Goal: Task Accomplishment & Management: Manage account settings

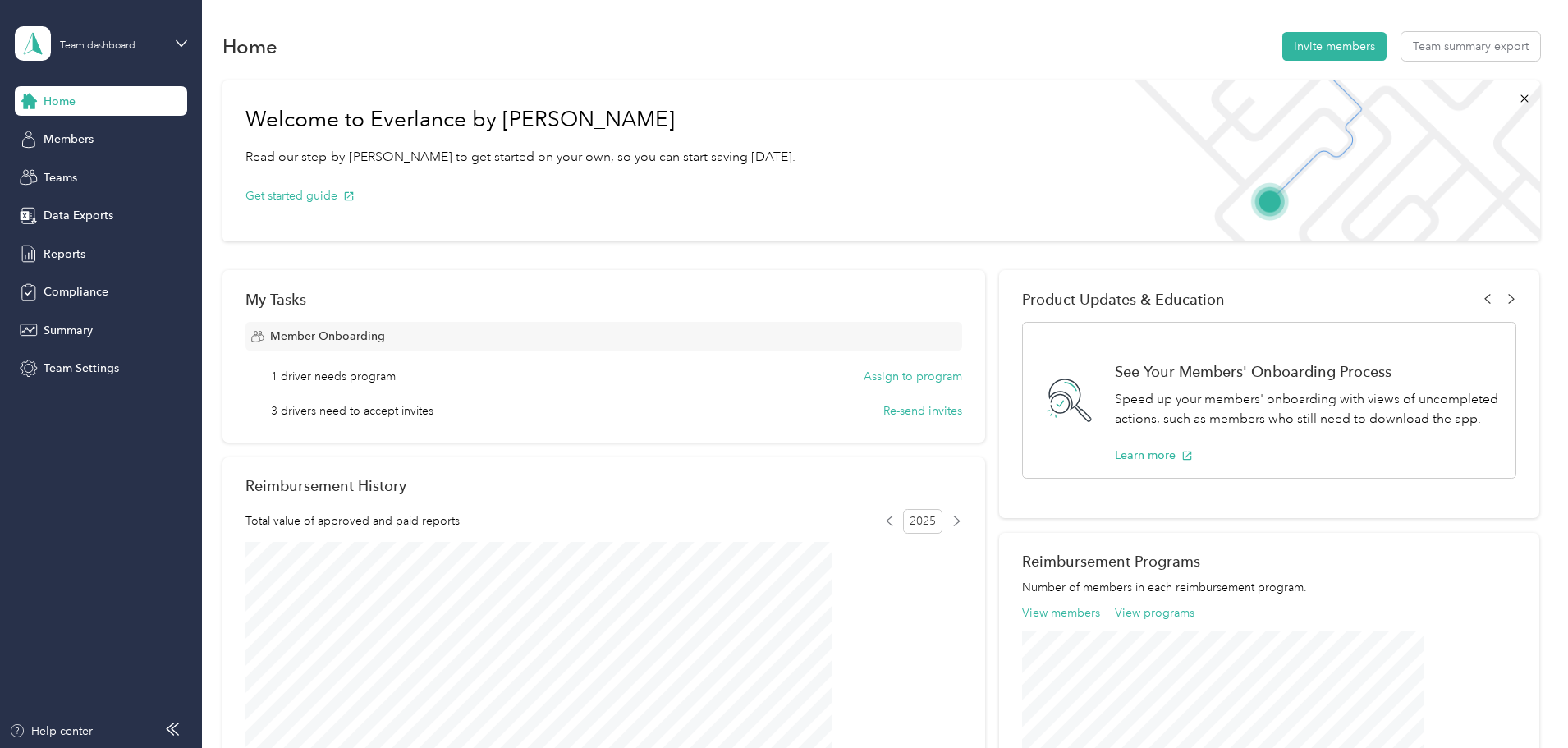
click at [780, 52] on div "Home Invite members Team summary export" at bounding box center [882, 46] width 1318 height 35
click at [1492, 136] on div "Welcome to Everlance by Motus Read our step-by-[PERSON_NAME] to get started on …" at bounding box center [882, 617] width 1318 height 1088
click at [62, 257] on span "Reports" at bounding box center [65, 254] width 42 height 17
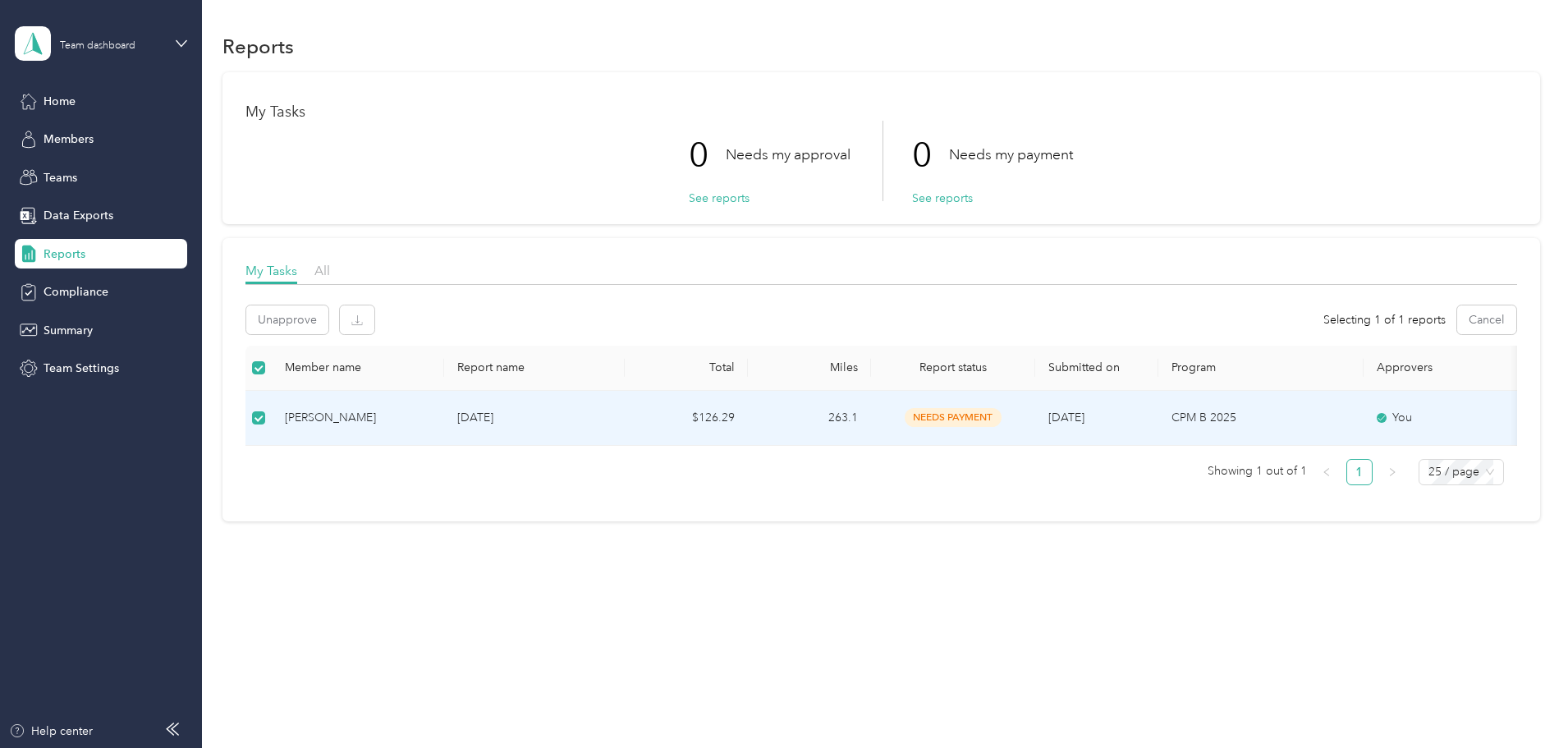
click at [347, 552] on div "Reports My Tasks 0 Needs my approval See reports 0 Needs my payment See reports…" at bounding box center [881, 304] width 1358 height 610
click at [465, 565] on div "Reports My Tasks 0 Needs my approval See reports 0 Needs my payment See reports…" at bounding box center [881, 304] width 1358 height 610
click at [1093, 607] on div "Reports My Tasks 0 Needs my approval See reports 0 Needs my payment See reports…" at bounding box center [881, 304] width 1358 height 610
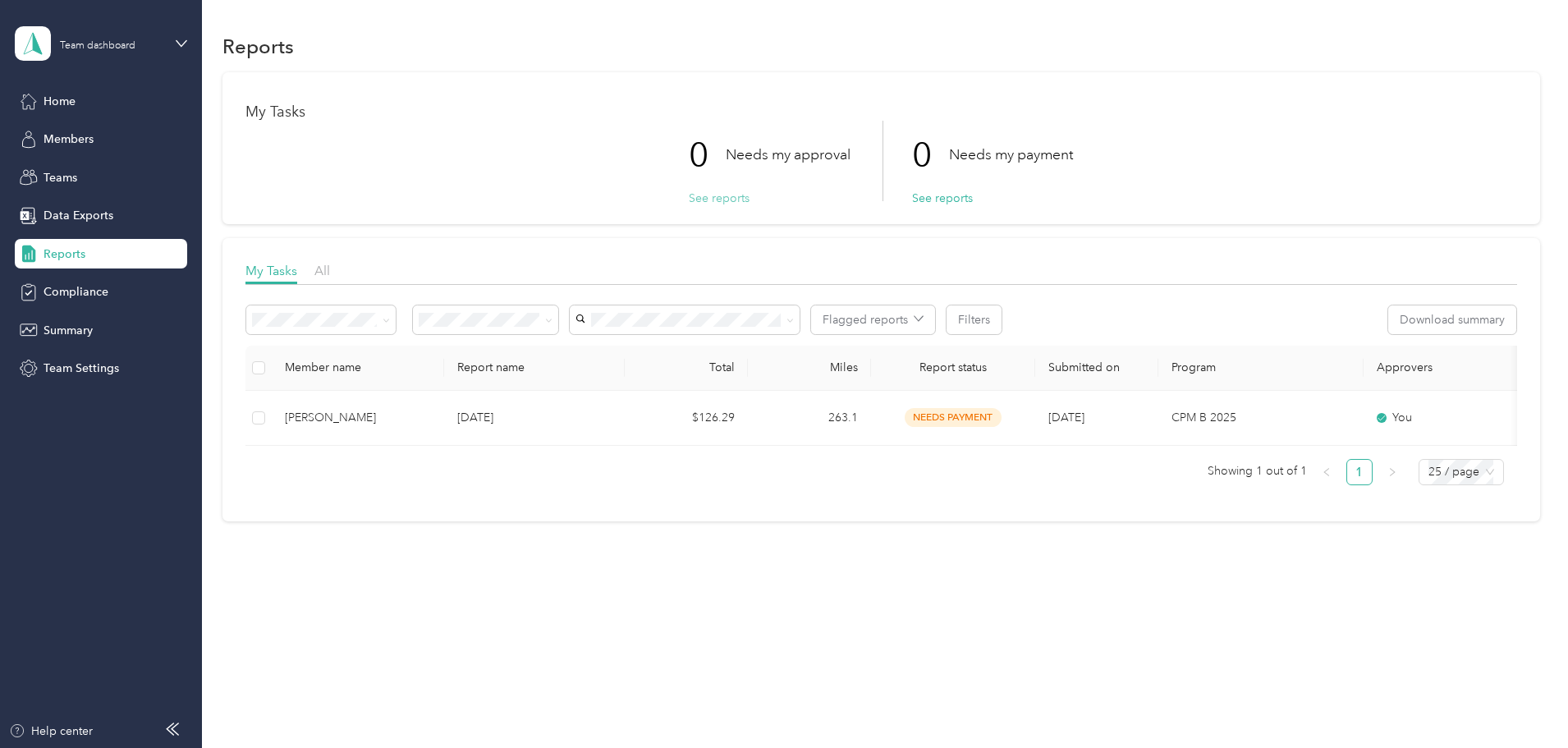
click at [730, 200] on button "See reports" at bounding box center [718, 198] width 61 height 17
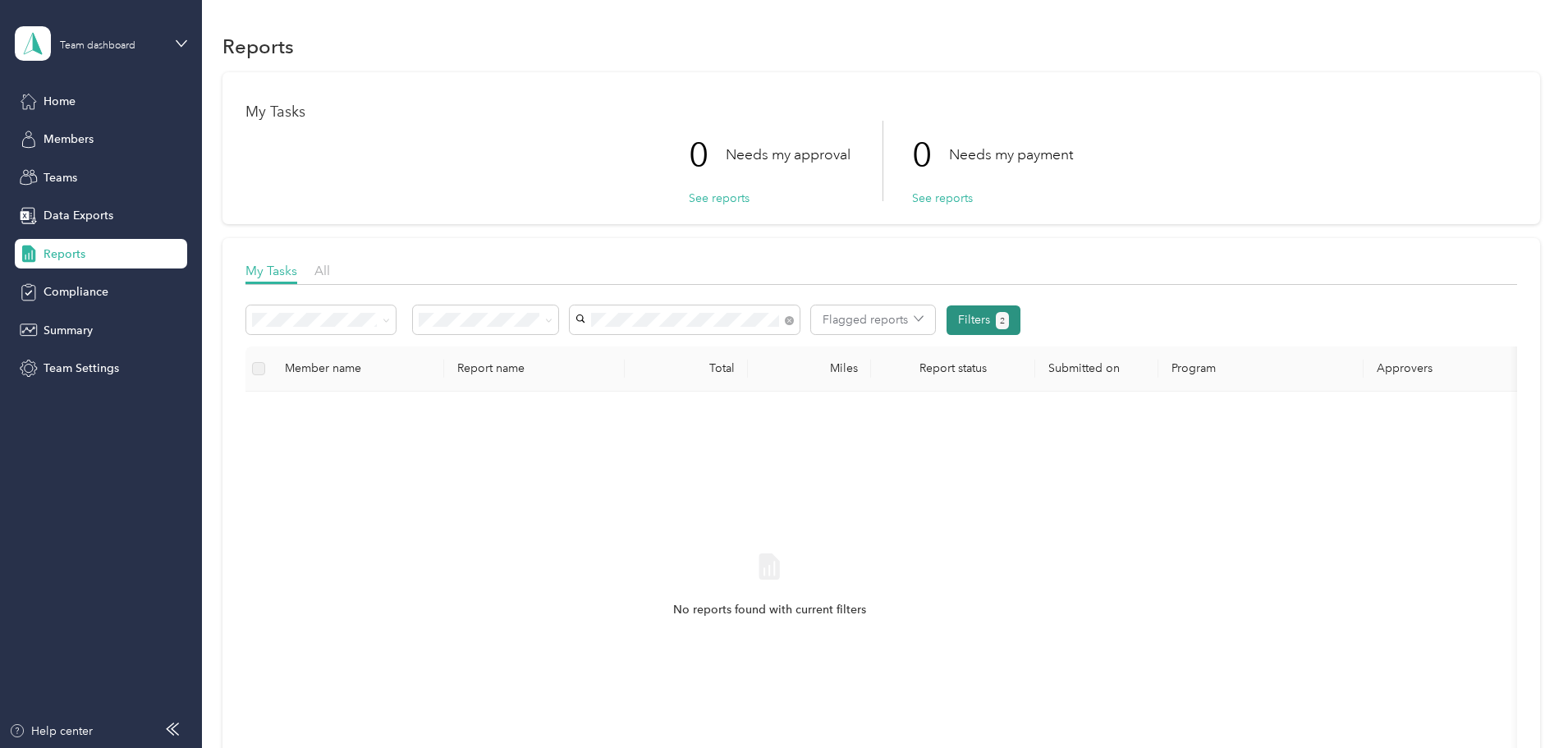
click at [1022, 324] on button "Filters 2" at bounding box center [984, 320] width 75 height 30
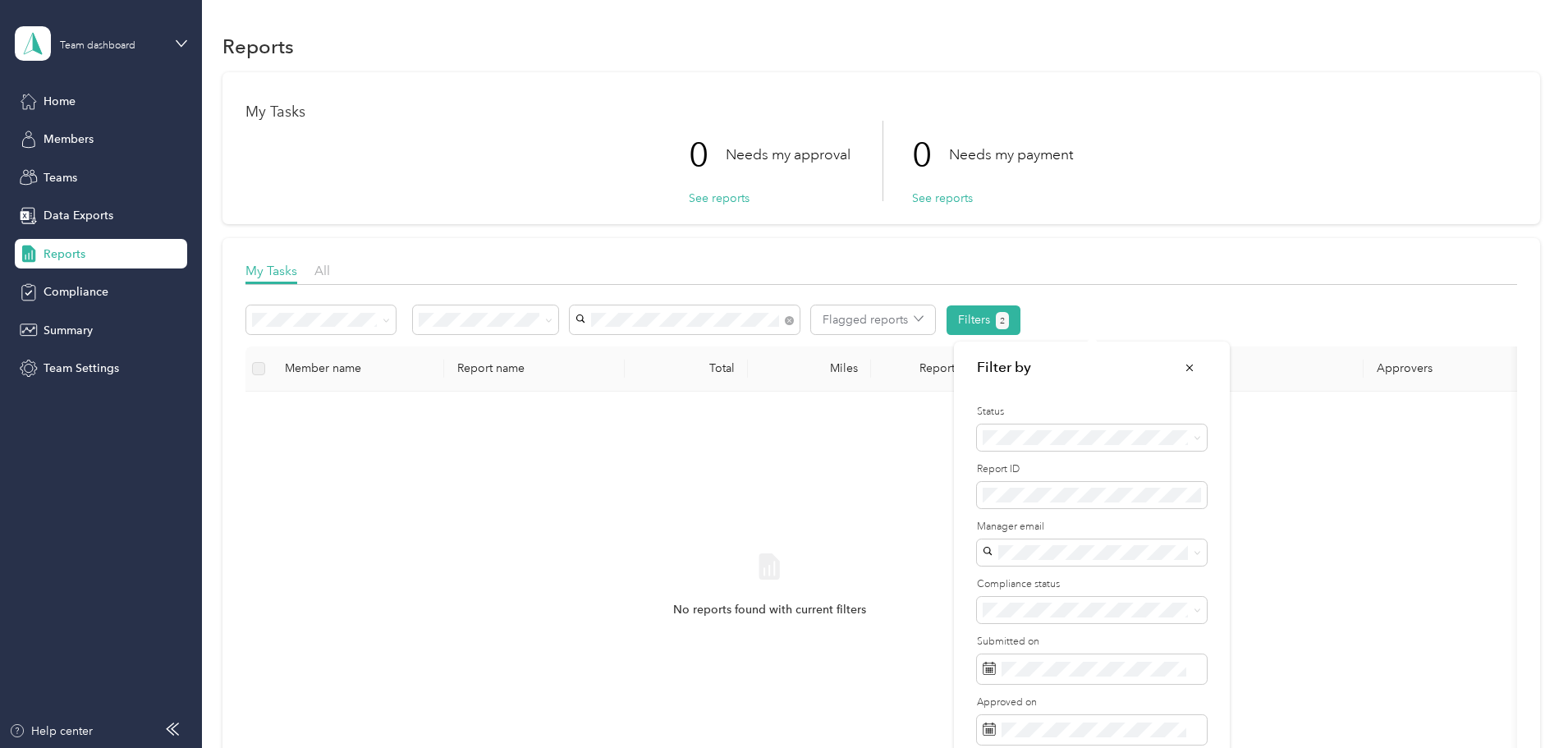
click at [691, 476] on div "No reports found with current filters" at bounding box center [769, 600] width 1022 height 391
click at [935, 325] on button "Flagged reports" at bounding box center [873, 319] width 124 height 29
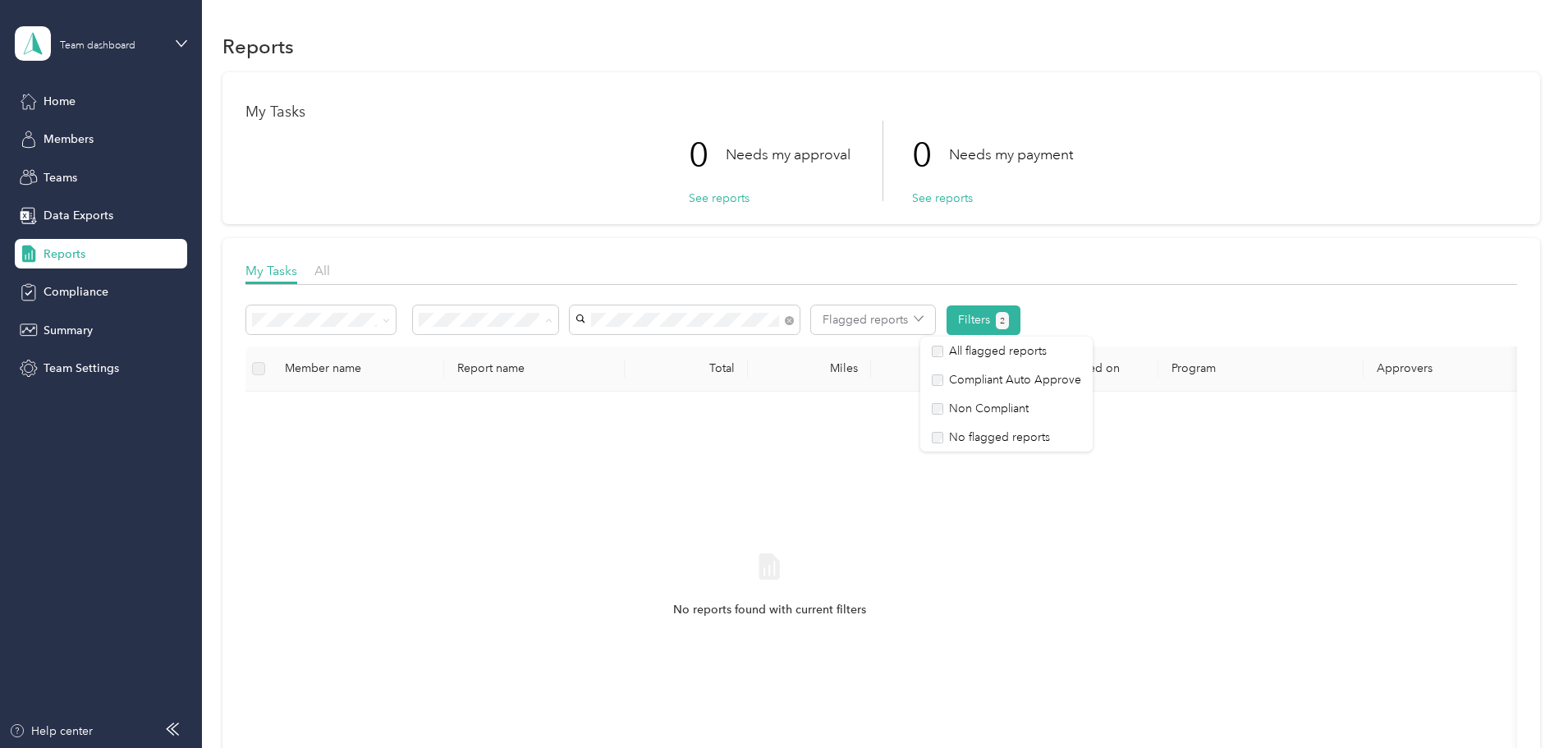
click at [722, 496] on div "No reports found with current filters" at bounding box center [769, 600] width 1022 height 391
click at [55, 98] on span "Home" at bounding box center [60, 100] width 32 height 17
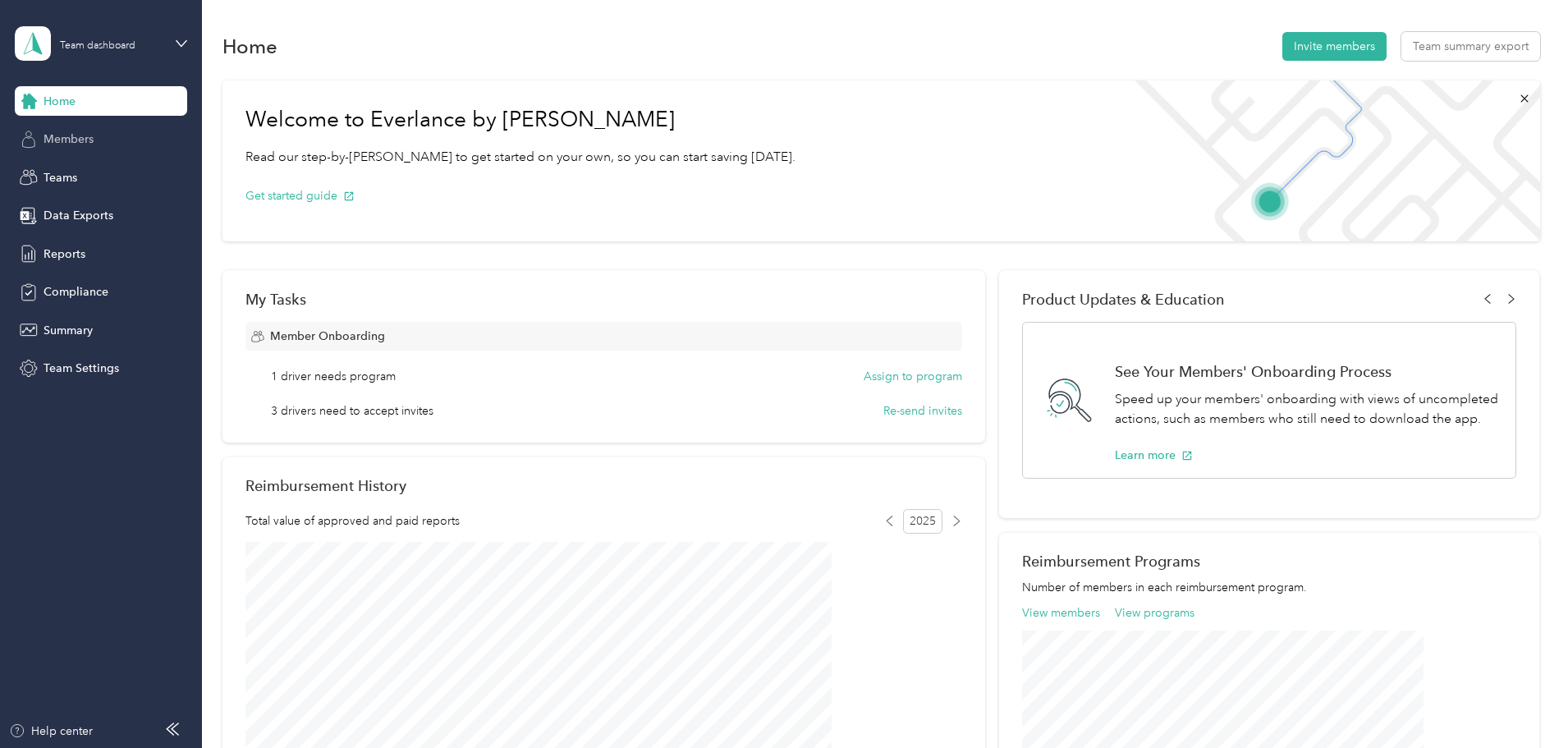
click at [74, 142] on span "Members" at bounding box center [69, 138] width 50 height 17
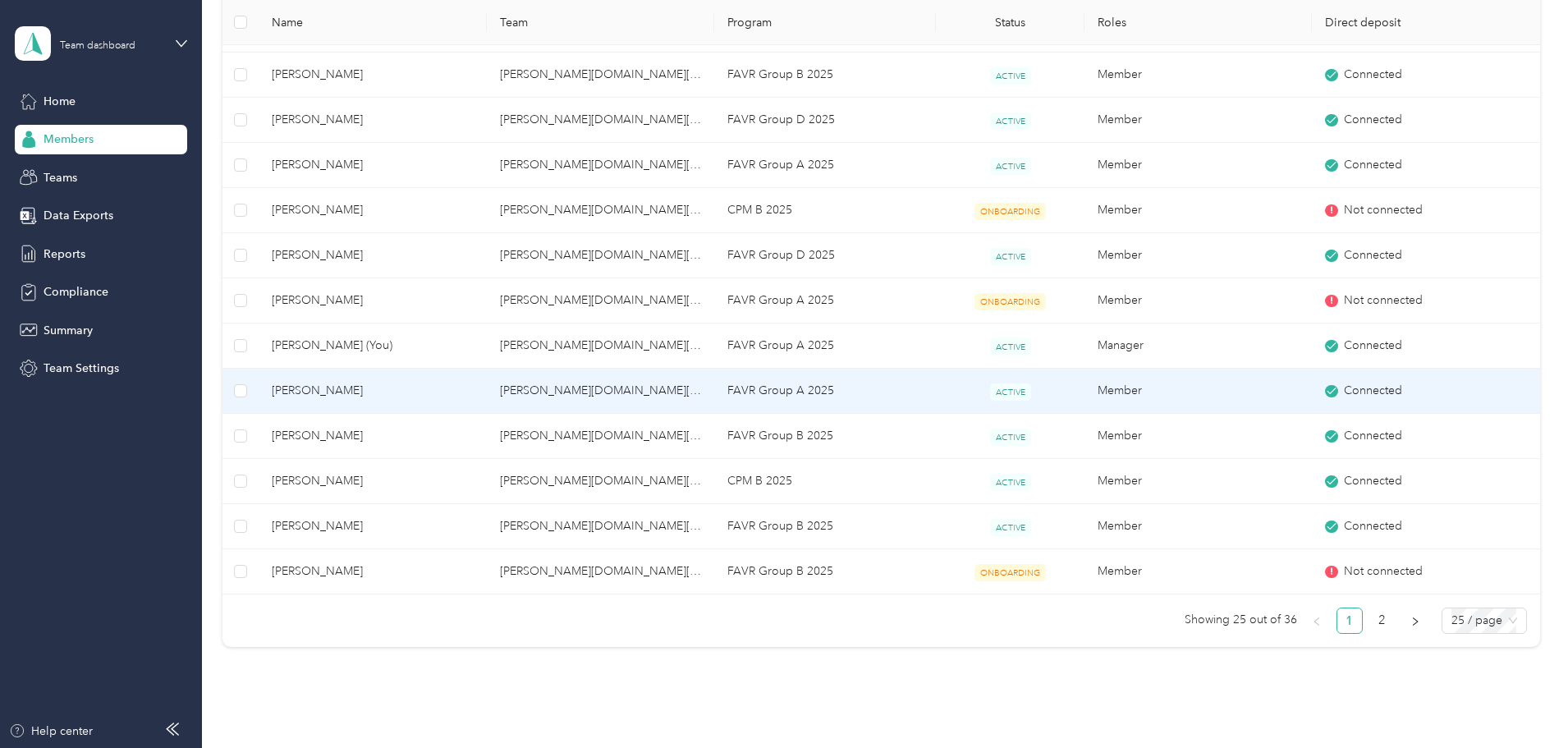
scroll to position [881, 0]
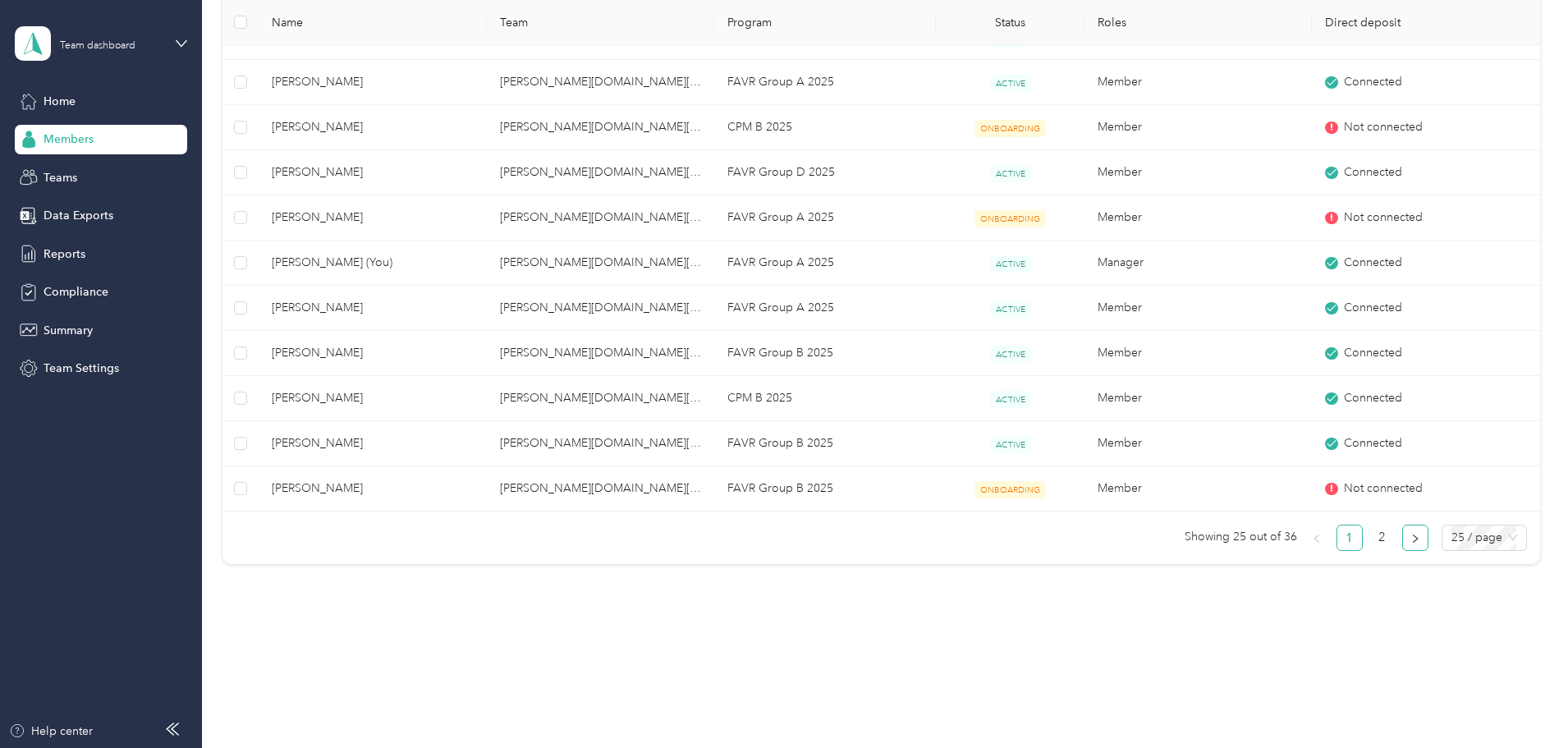
click at [1413, 540] on icon "right" at bounding box center [1415, 538] width 5 height 8
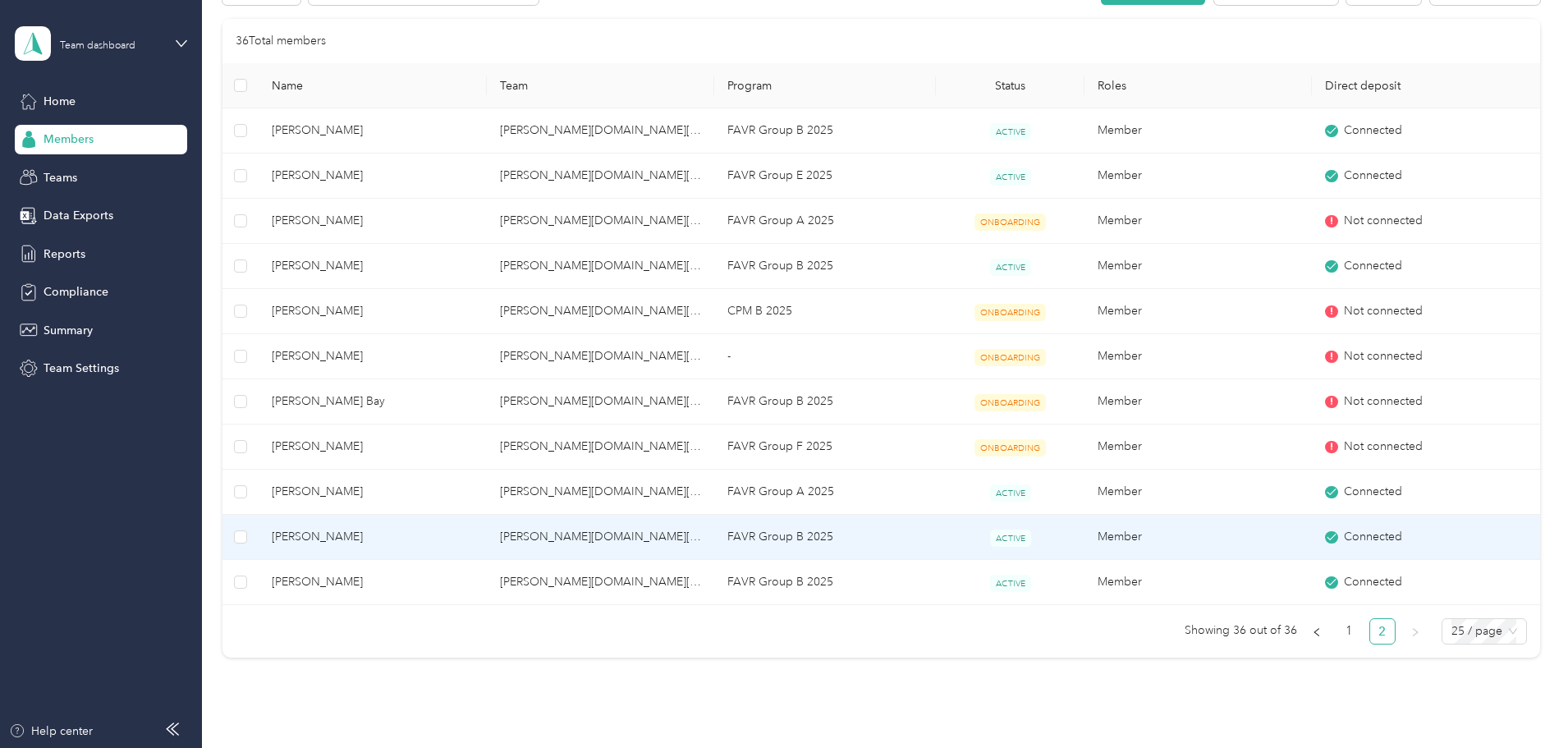
scroll to position [249, 0]
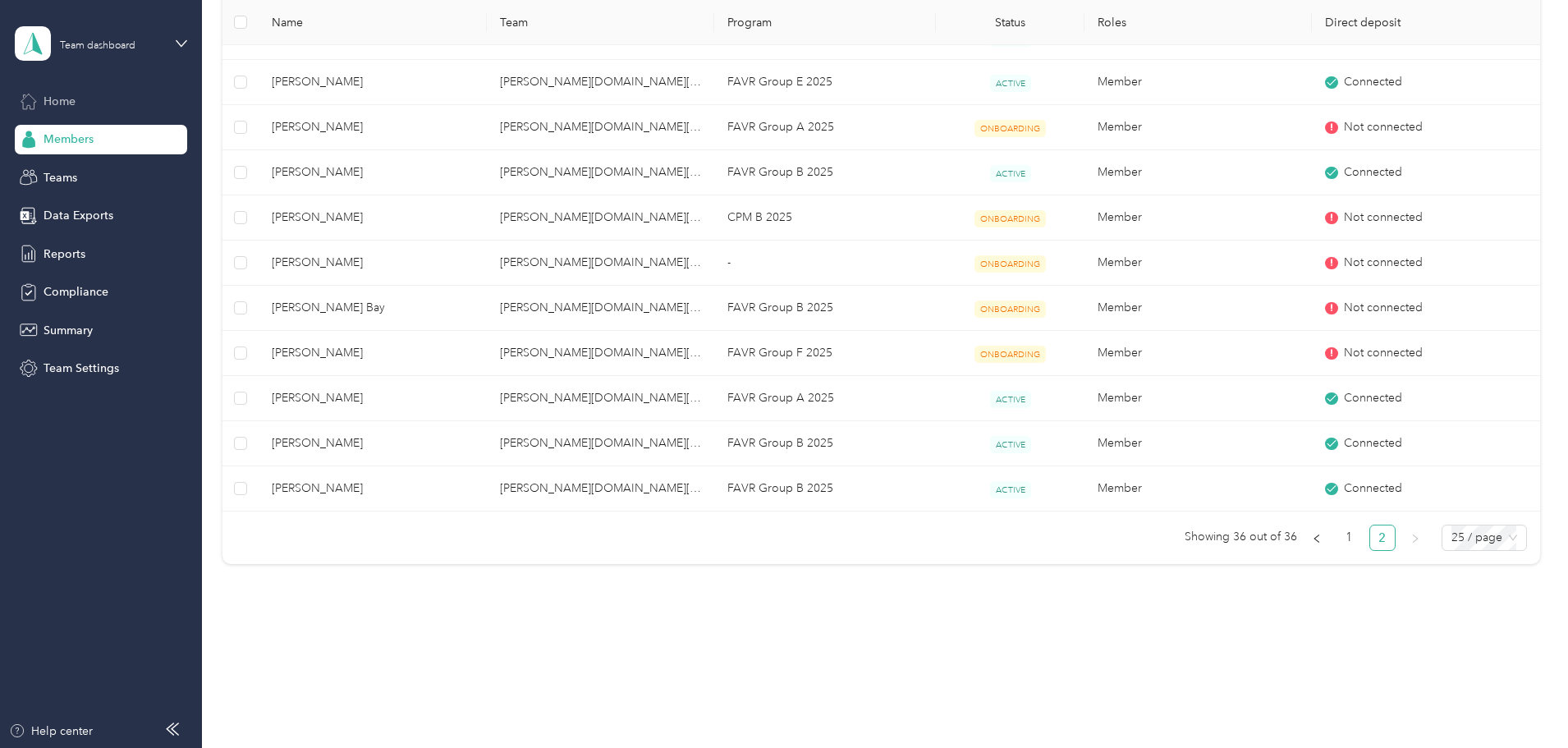
click at [59, 104] on span "Home" at bounding box center [60, 100] width 32 height 17
